Goal: Entertainment & Leisure: Consume media (video, audio)

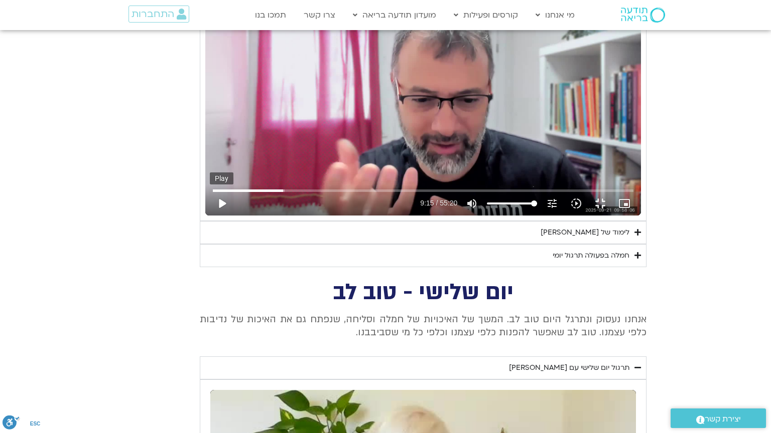
click at [210, 216] on button "play_arrow" at bounding box center [222, 204] width 24 height 24
click at [210, 216] on button "pause" at bounding box center [222, 204] width 24 height 24
click at [210, 216] on button "play_arrow" at bounding box center [222, 204] width 24 height 24
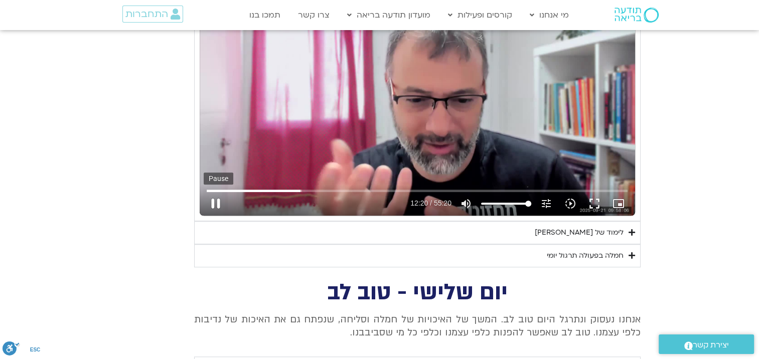
click at [218, 201] on button "pause" at bounding box center [216, 204] width 24 height 24
click at [219, 201] on button "play_arrow" at bounding box center [216, 204] width 24 height 24
click at [219, 201] on button "pause" at bounding box center [216, 204] width 24 height 24
click at [617, 250] on div "חמלה בפעולה תרגול יומי" at bounding box center [585, 256] width 77 height 12
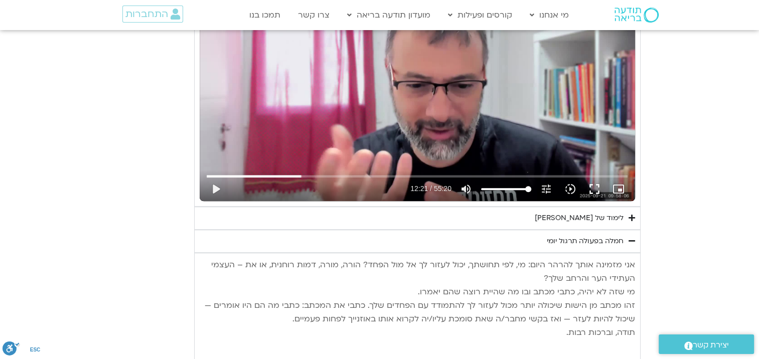
scroll to position [817, 0]
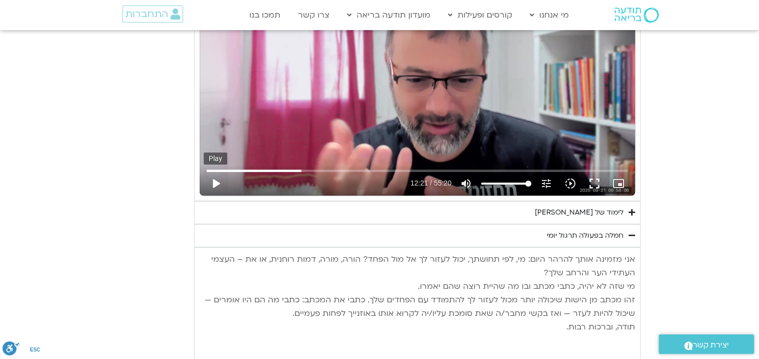
click at [217, 180] on button "play_arrow" at bounding box center [216, 184] width 24 height 24
type input "748.694735"
click at [619, 181] on icon "picture_in_picture_alt" at bounding box center [619, 184] width 12 height 12
click at [592, 182] on button "fullscreen" at bounding box center [594, 184] width 24 height 24
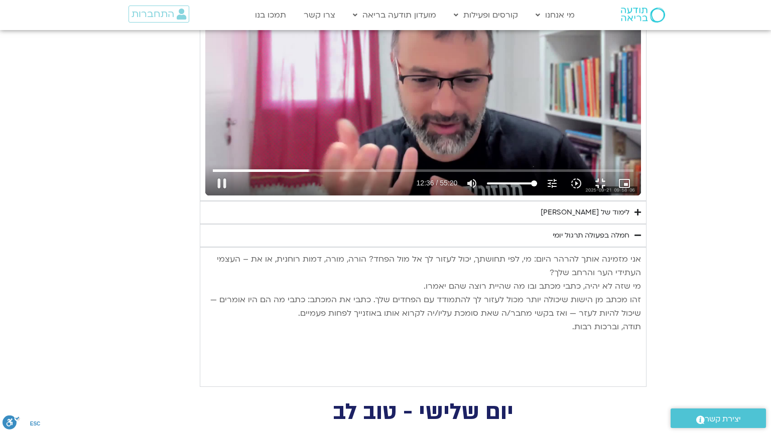
type input "757.134035"
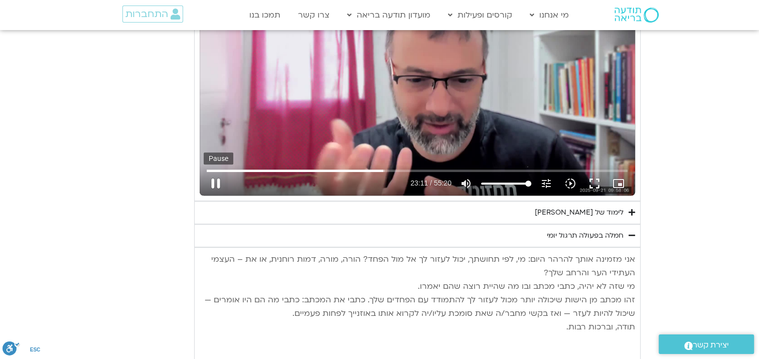
click at [215, 179] on button "pause" at bounding box center [216, 184] width 24 height 24
type input "1391.452228"
